Goal: Find specific page/section: Find specific page/section

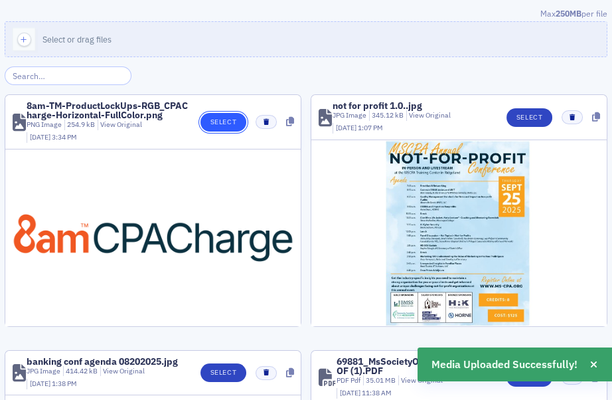
click at [215, 123] on button "Select" at bounding box center [224, 122] width 46 height 19
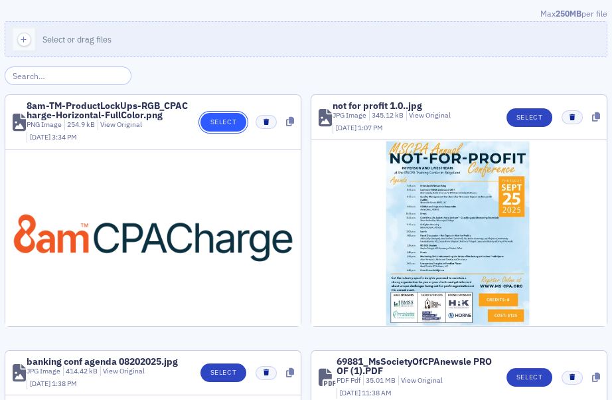
click at [210, 120] on button "Select" at bounding box center [224, 122] width 46 height 19
click at [82, 77] on input "search" at bounding box center [68, 75] width 127 height 19
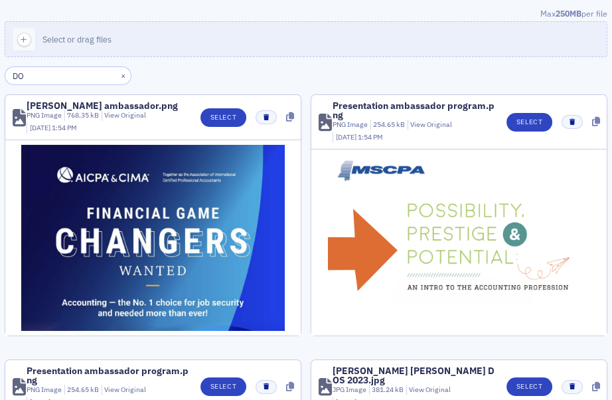
type input "D"
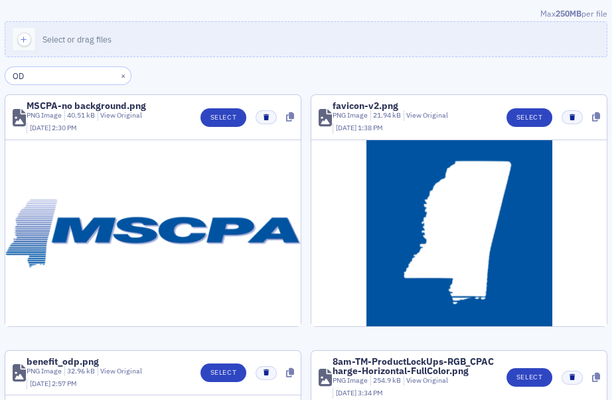
type input "O"
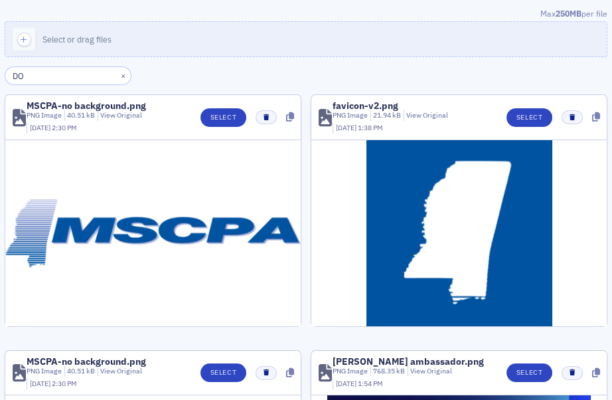
type input "D"
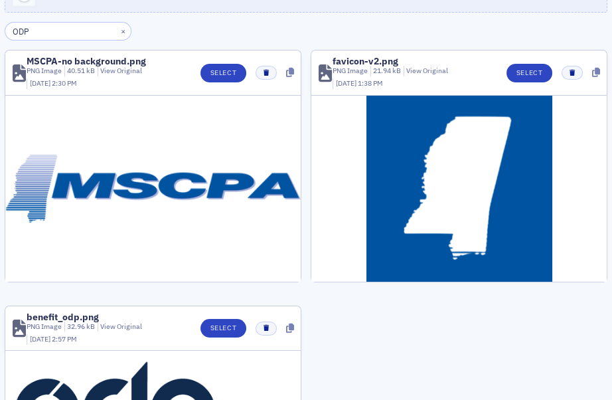
scroll to position [165, 0]
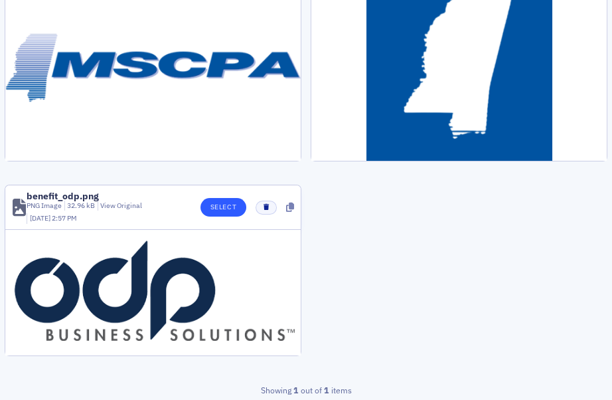
type input "ODP"
click at [224, 213] on button "Select" at bounding box center [224, 207] width 46 height 19
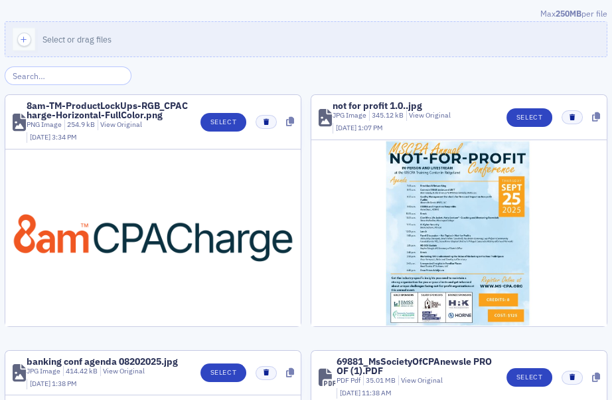
click at [90, 79] on input "search" at bounding box center [68, 75] width 127 height 19
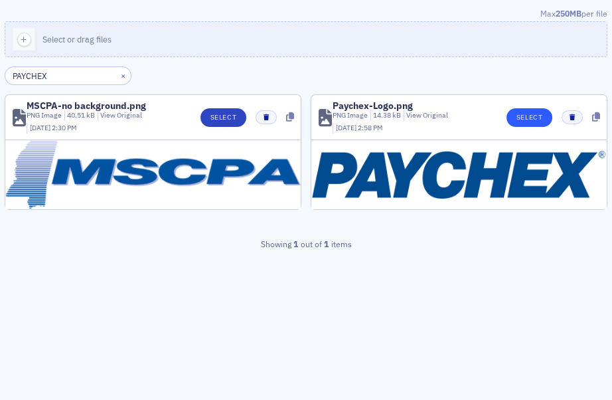
type input "PAYCHEX"
click at [525, 118] on button "Select" at bounding box center [530, 117] width 46 height 19
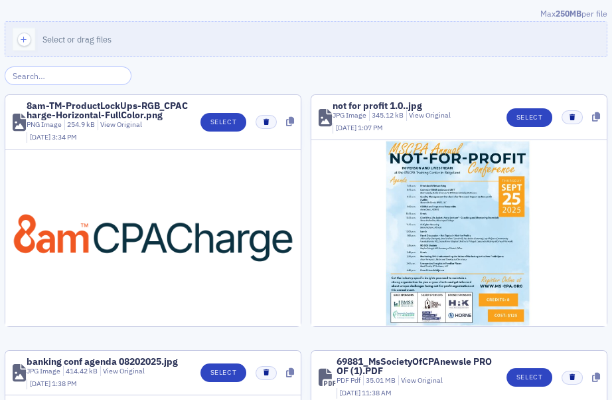
click at [95, 76] on input "search" at bounding box center [68, 75] width 127 height 19
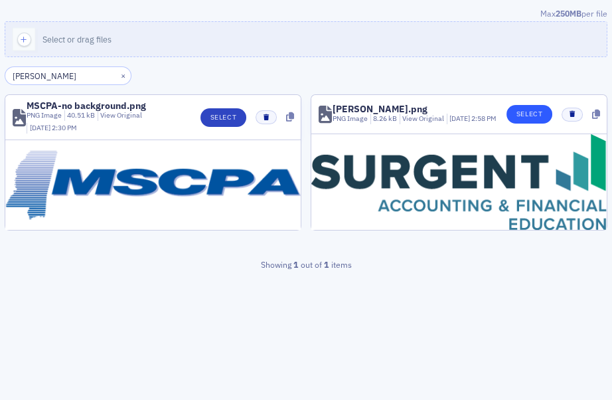
type input "SURGENT"
click at [533, 120] on button "Select" at bounding box center [530, 114] width 46 height 19
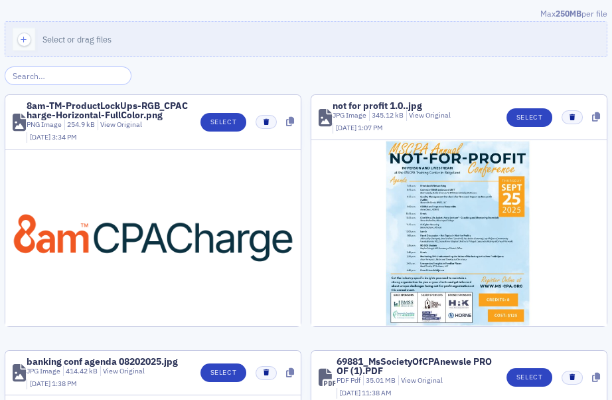
click at [86, 73] on input "search" at bounding box center [68, 75] width 127 height 19
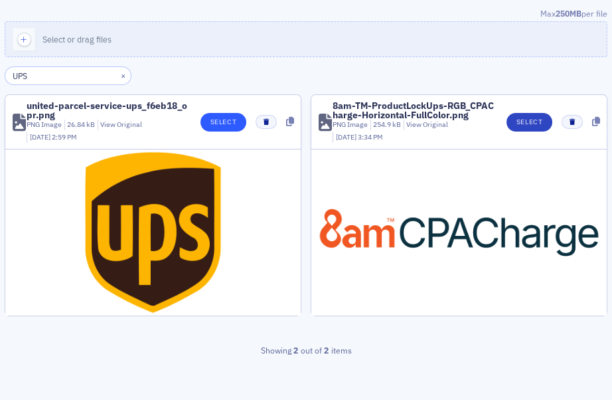
type input "UPS"
click at [236, 122] on button "Select" at bounding box center [224, 122] width 46 height 19
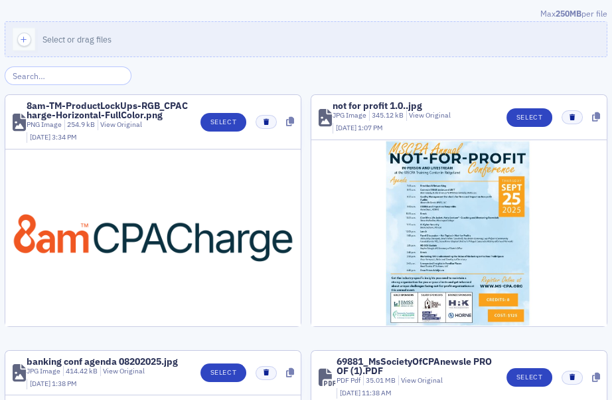
click at [82, 71] on input "search" at bounding box center [68, 75] width 127 height 19
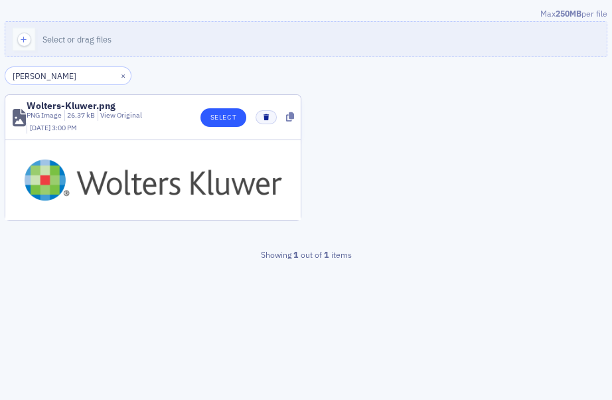
type input "WOLTER"
click at [213, 114] on button "Select" at bounding box center [224, 117] width 46 height 19
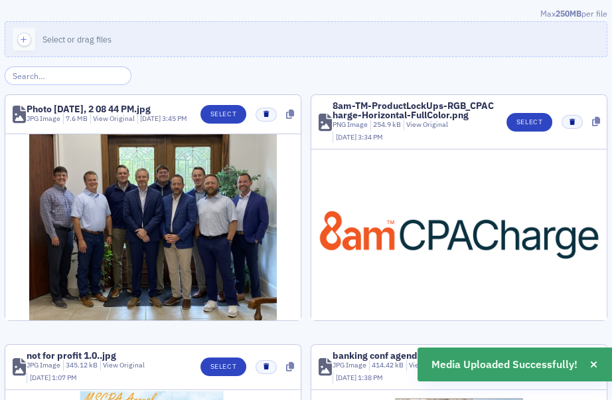
click at [18, 212] on div at bounding box center [153, 227] width 296 height 186
click at [217, 115] on button "Select" at bounding box center [224, 114] width 46 height 19
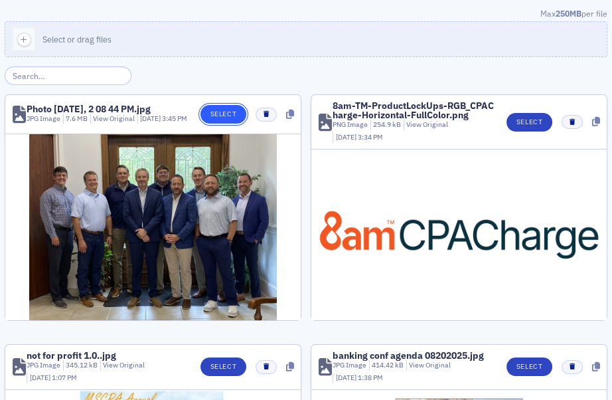
click at [218, 120] on button "Select" at bounding box center [224, 114] width 46 height 19
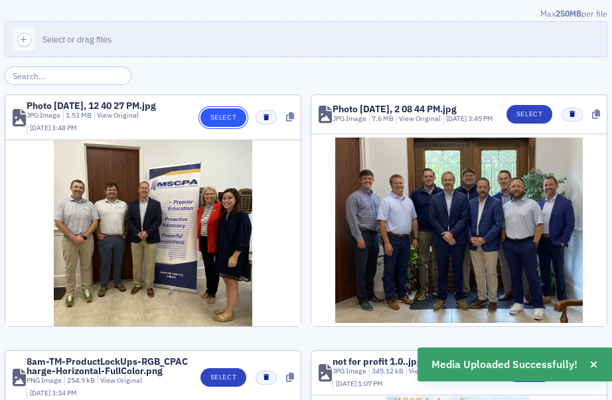
click at [220, 116] on button "Select" at bounding box center [224, 117] width 46 height 19
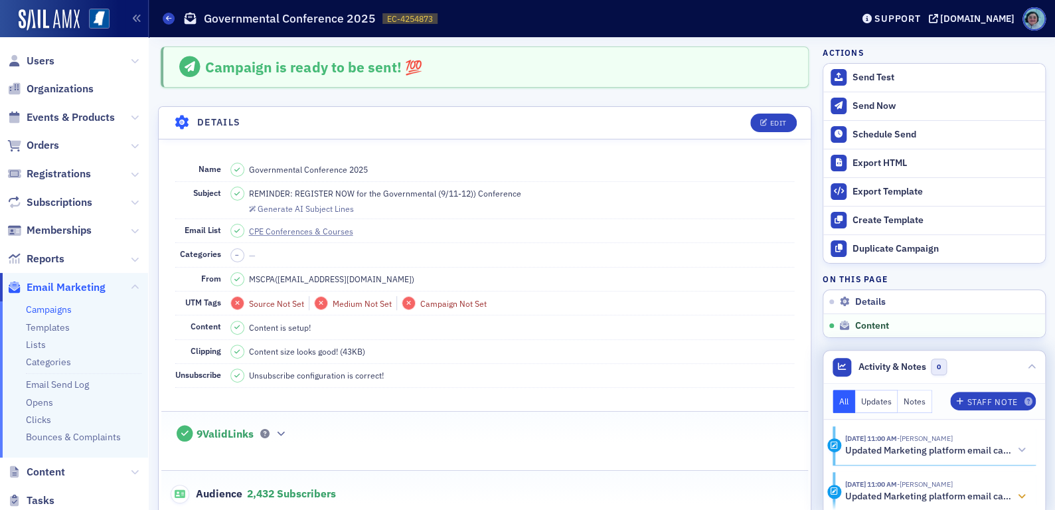
scroll to position [673, 0]
